Goal: Task Accomplishment & Management: Use online tool/utility

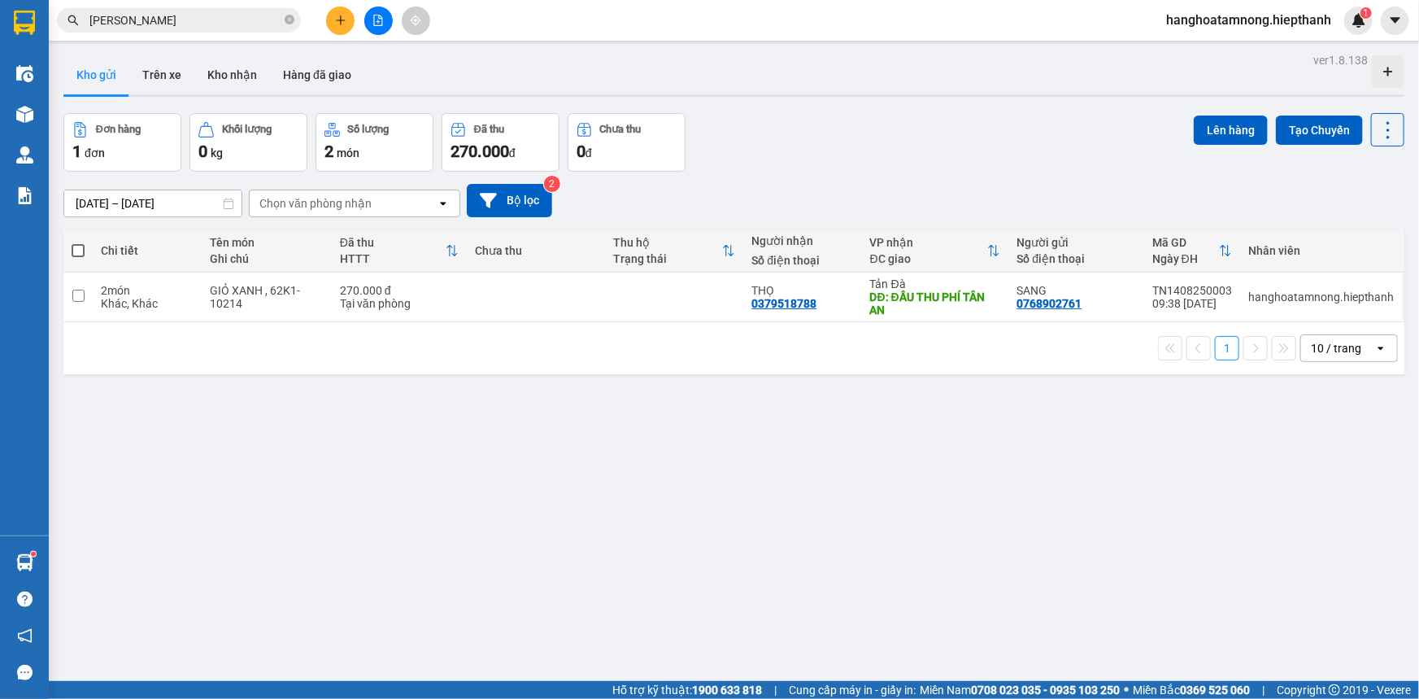
click at [376, 15] on icon "file-add" at bounding box center [378, 20] width 9 height 11
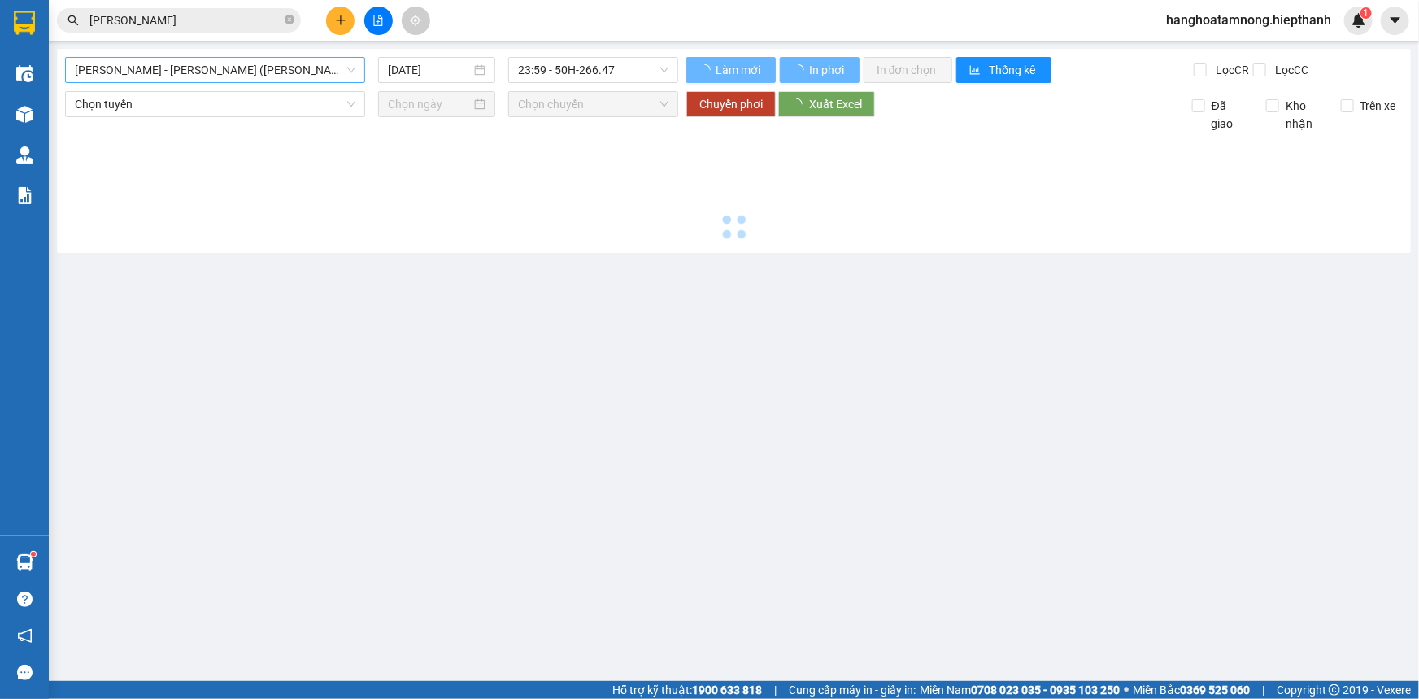
type input "[DATE]"
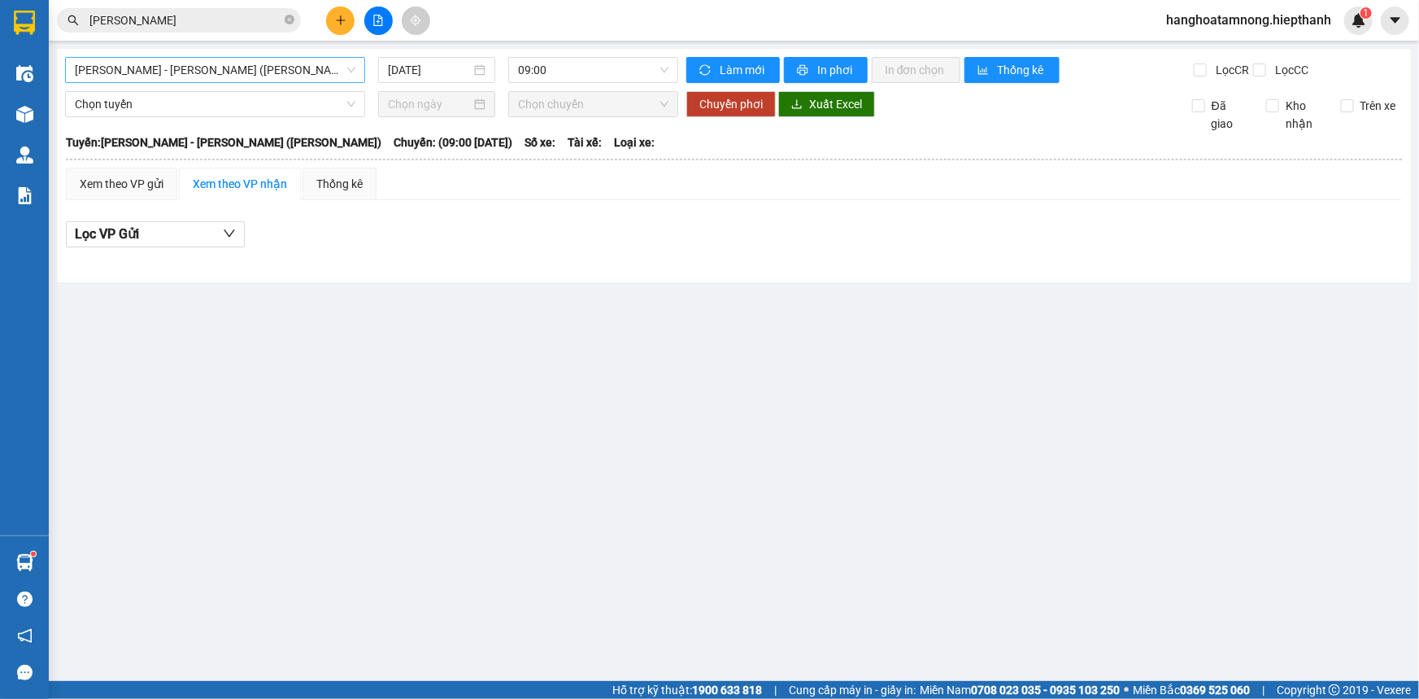
click at [271, 63] on span "[PERSON_NAME] - [PERSON_NAME] ([PERSON_NAME])" at bounding box center [215, 70] width 281 height 24
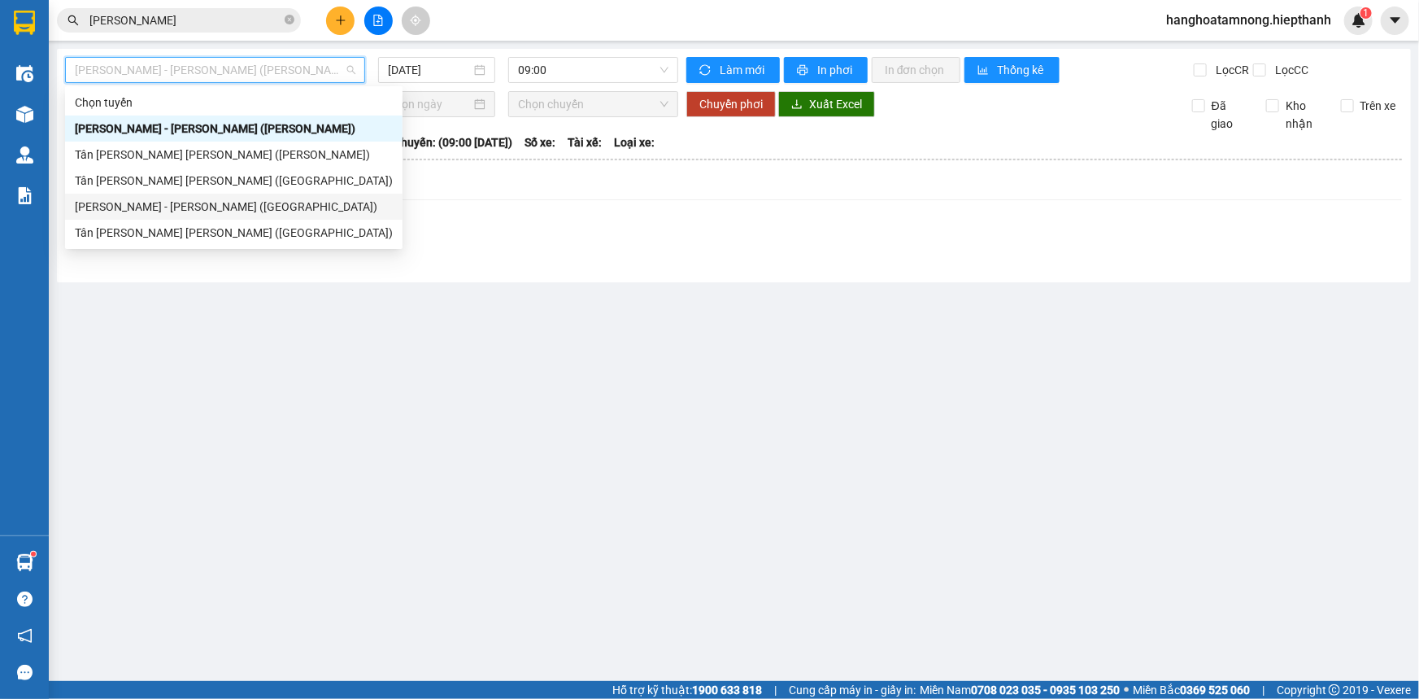
click at [140, 210] on div "[PERSON_NAME] - [PERSON_NAME] ([GEOGRAPHIC_DATA])" at bounding box center [234, 207] width 318 height 18
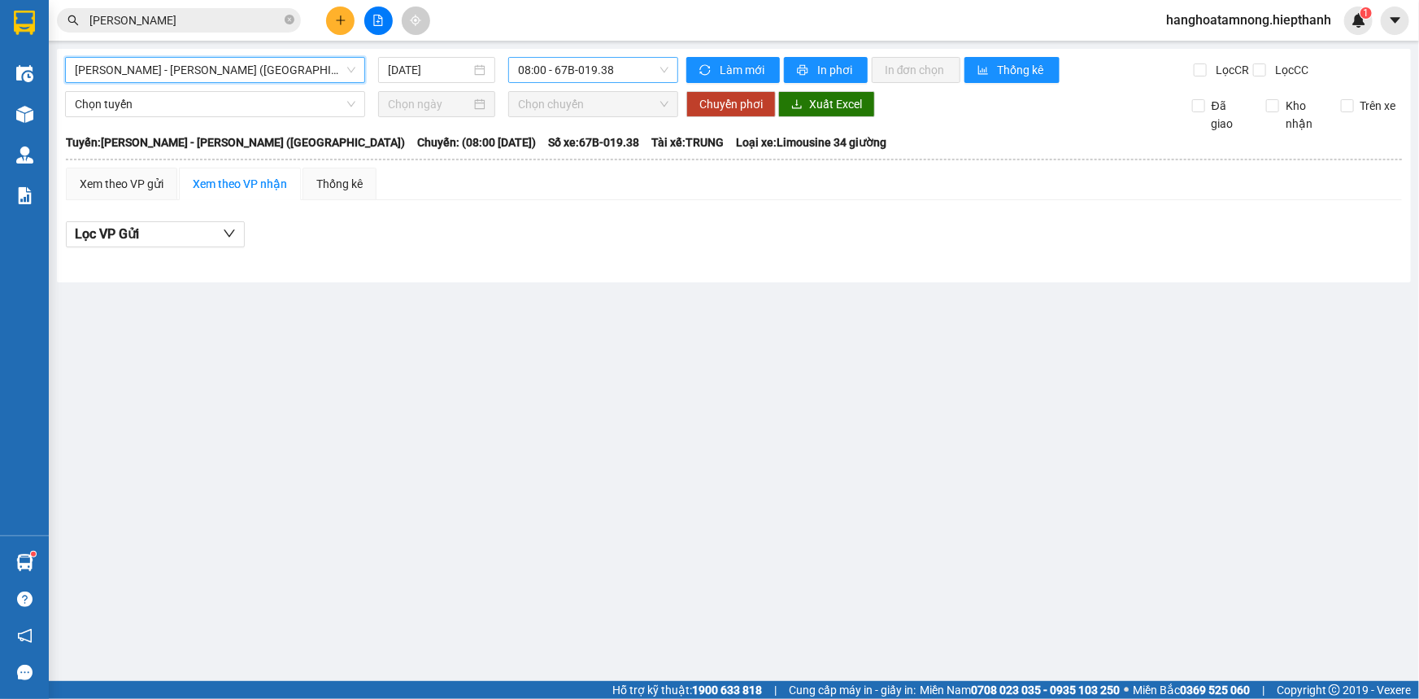
click at [565, 70] on span "08:00 - 67B-019.38" at bounding box center [593, 70] width 150 height 24
click at [430, 80] on div "[DATE]" at bounding box center [436, 70] width 117 height 26
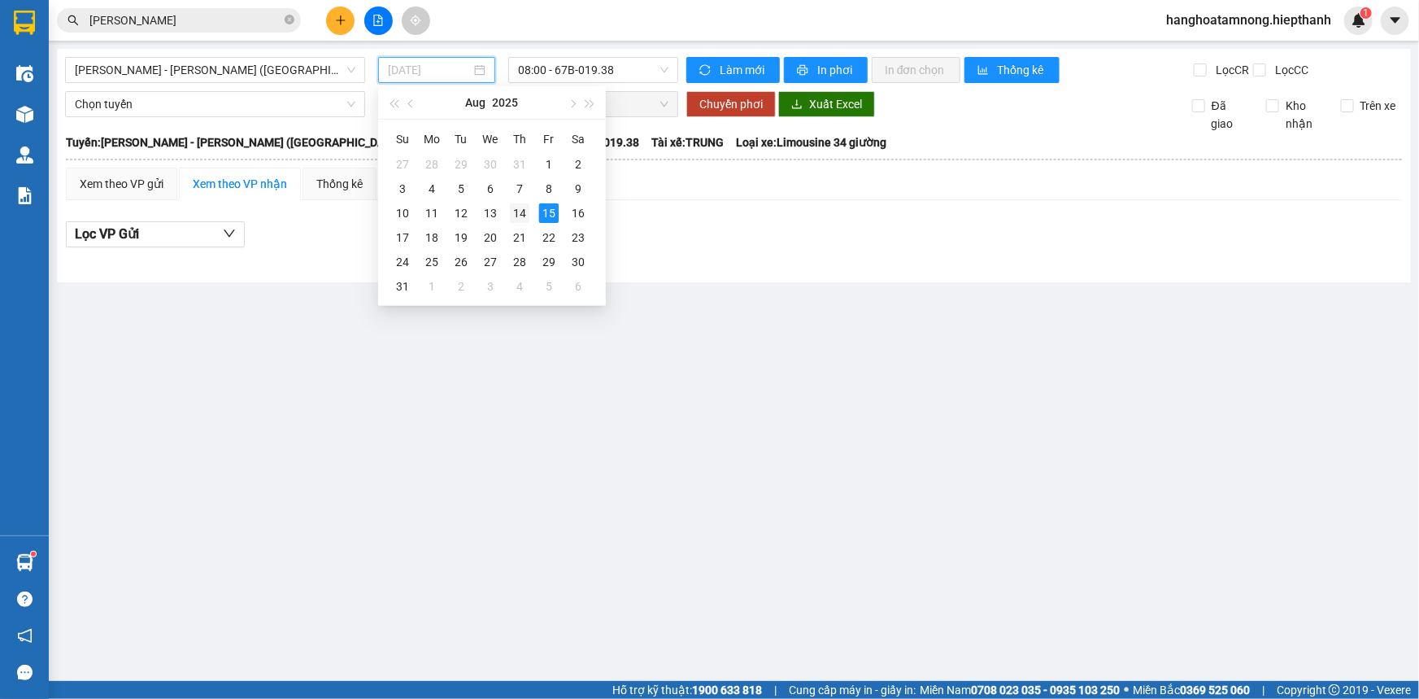
click at [522, 209] on div "14" at bounding box center [520, 213] width 20 height 20
type input "[DATE]"
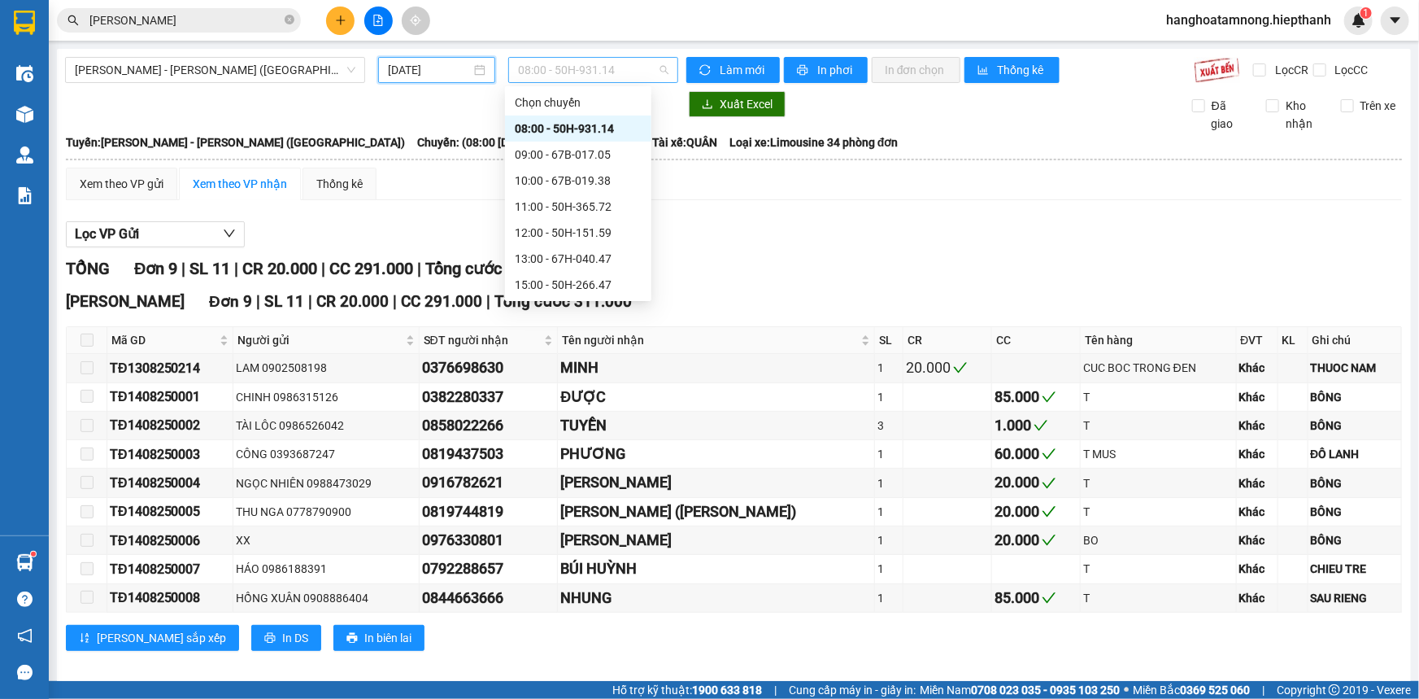
click at [573, 72] on span "08:00 - 50H-931.14" at bounding box center [593, 70] width 150 height 24
click at [529, 237] on div "17:00 - 50H-648.73" at bounding box center [578, 238] width 127 height 18
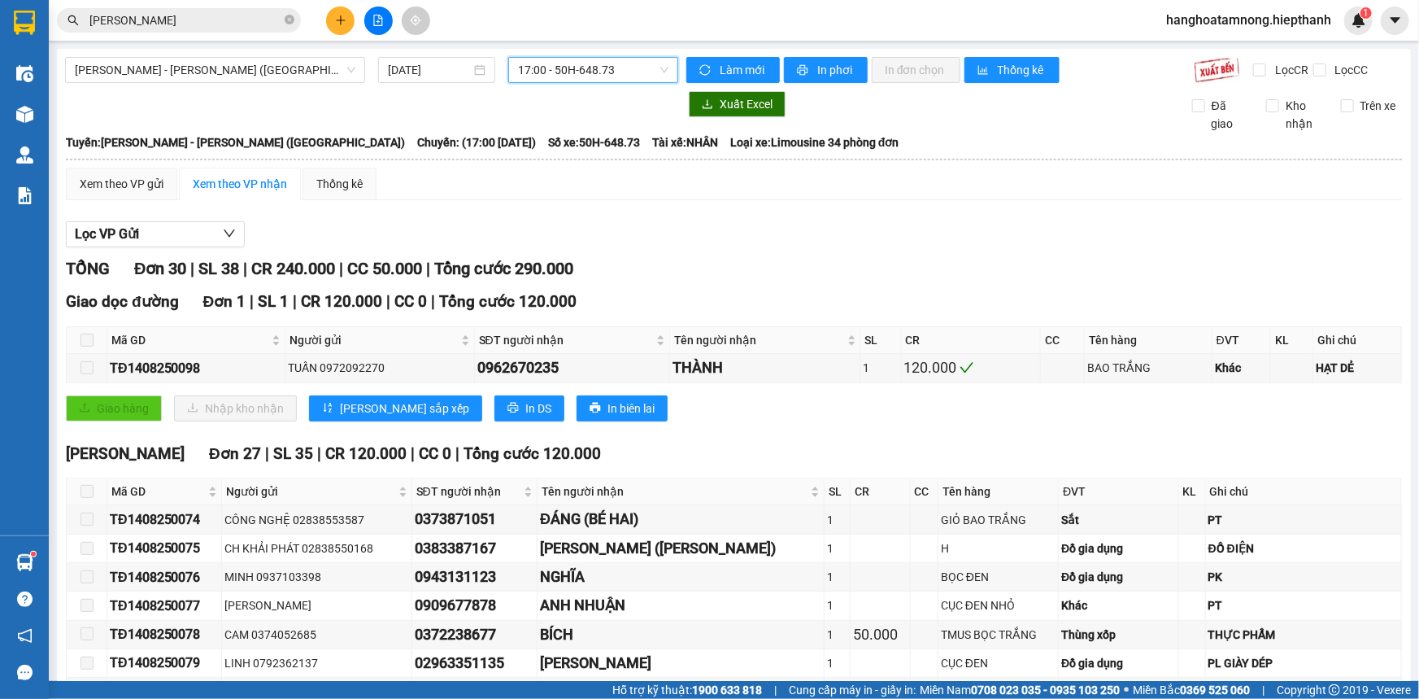
click at [603, 60] on span "17:00 - 50H-648.73" at bounding box center [593, 70] width 150 height 24
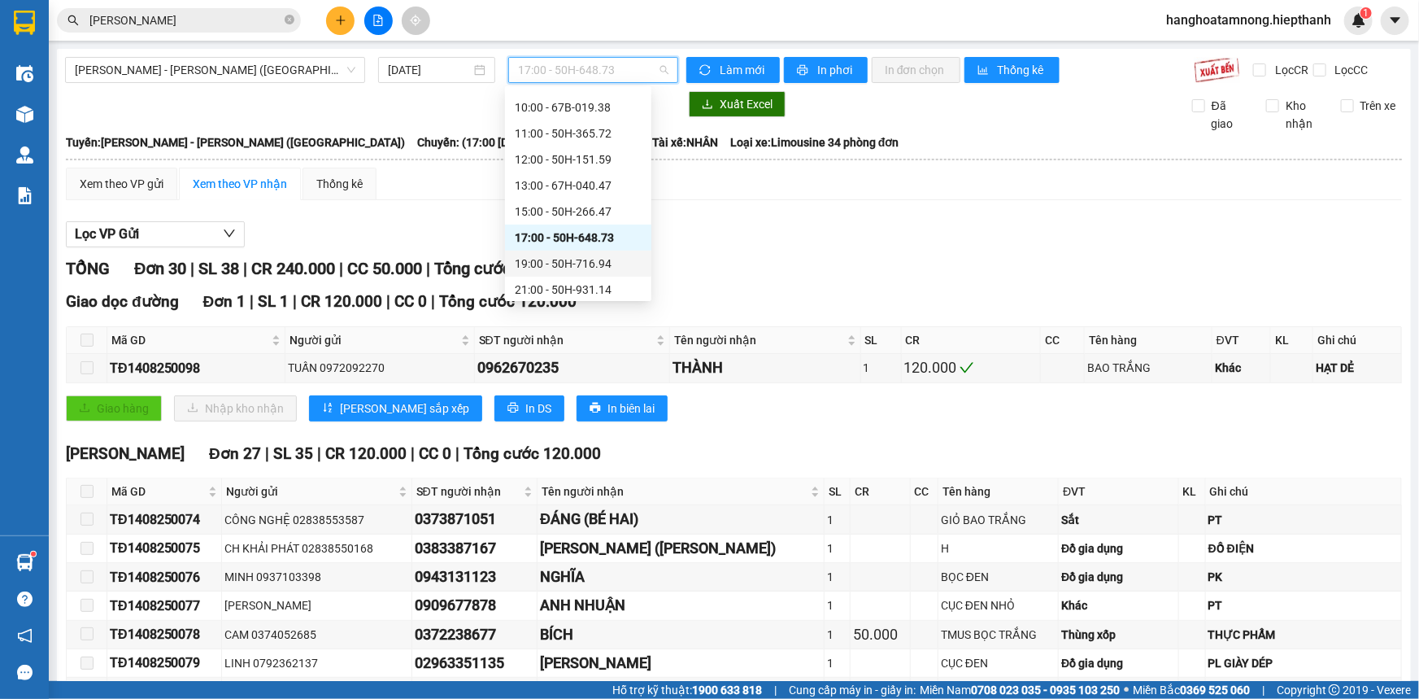
click at [551, 256] on div "19:00 - 50H-716.94" at bounding box center [578, 264] width 127 height 18
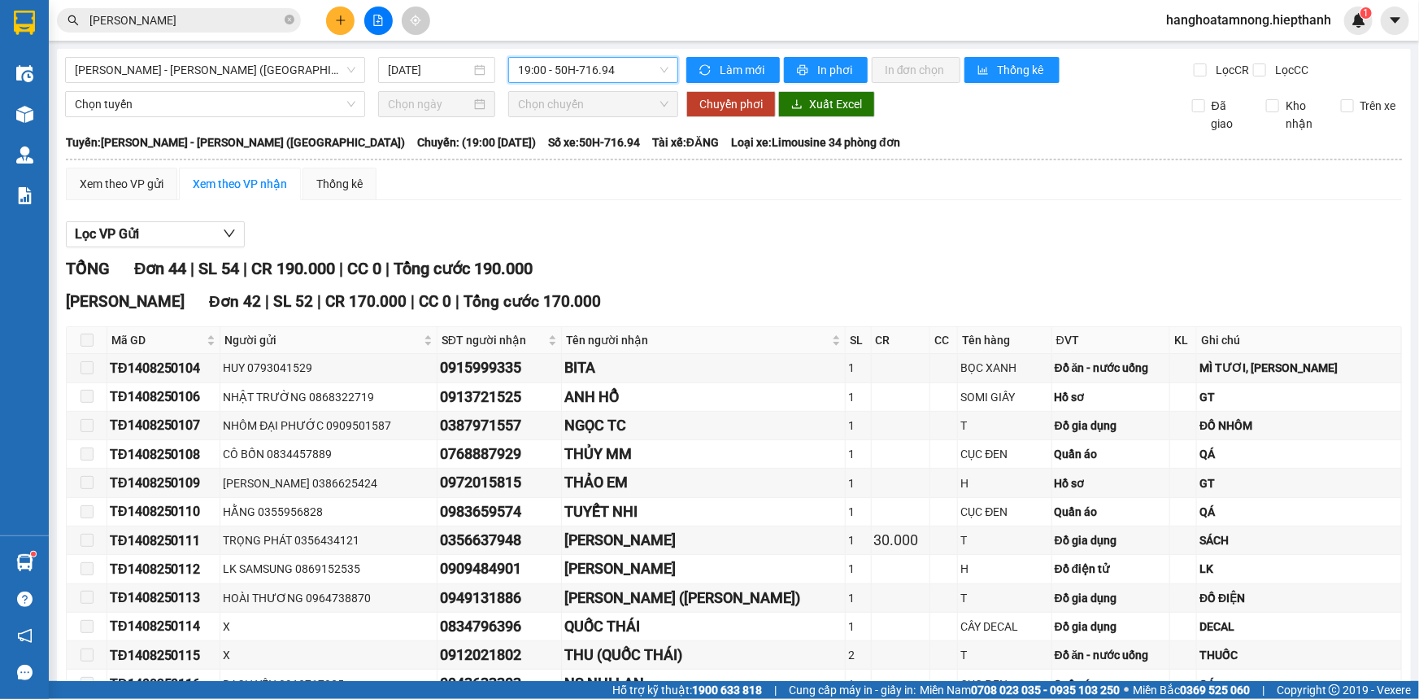
click at [583, 66] on span "19:00 - 50H-716.94" at bounding box center [593, 70] width 150 height 24
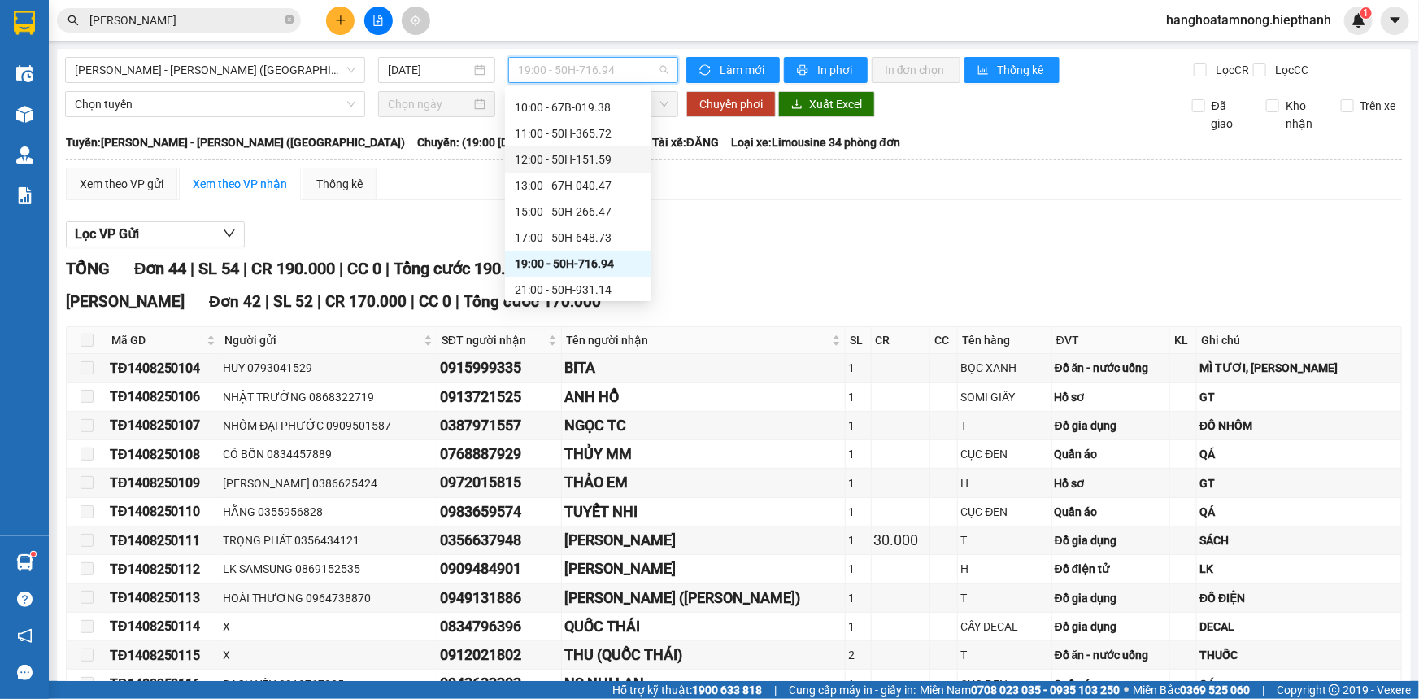
scroll to position [103, 0]
click at [548, 259] on div "21:00 - 50H-931.14" at bounding box center [578, 260] width 127 height 18
